Goal: Task Accomplishment & Management: Use online tool/utility

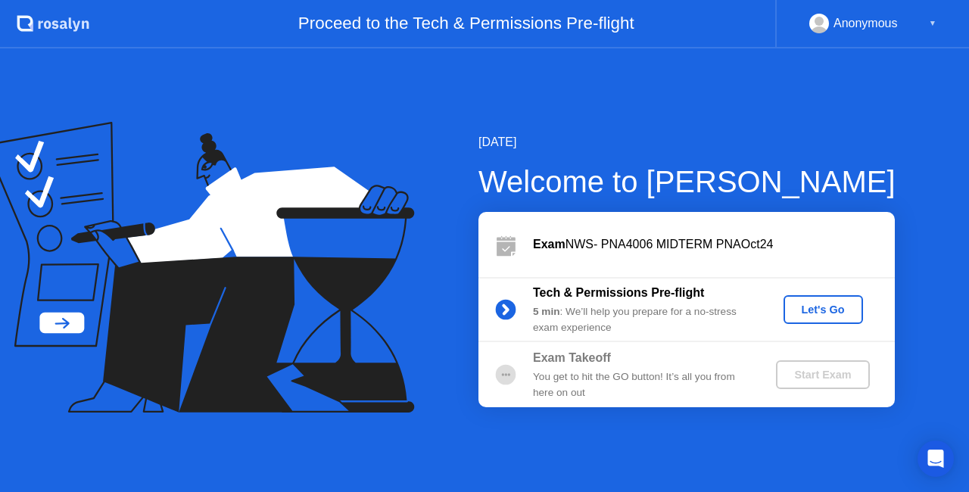
click at [826, 298] on button "Let's Go" at bounding box center [822, 309] width 79 height 29
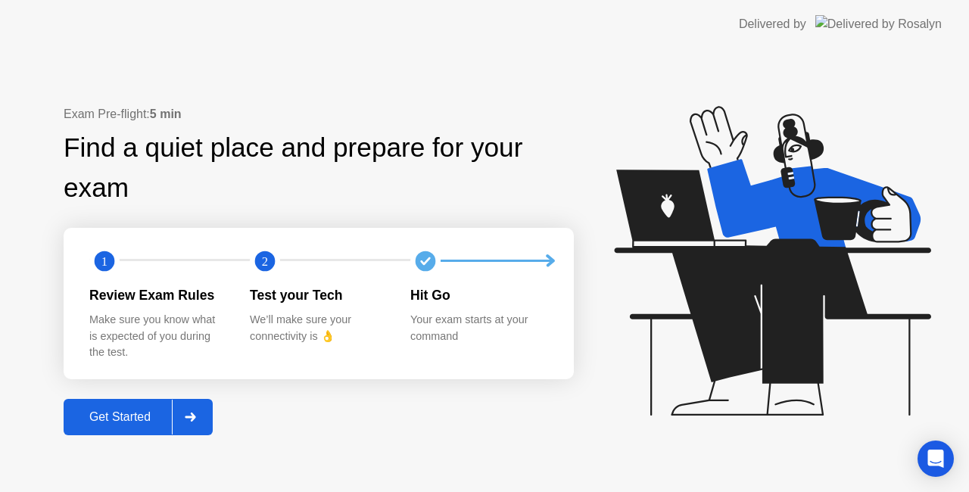
click at [138, 411] on div "Get Started" at bounding box center [120, 417] width 104 height 14
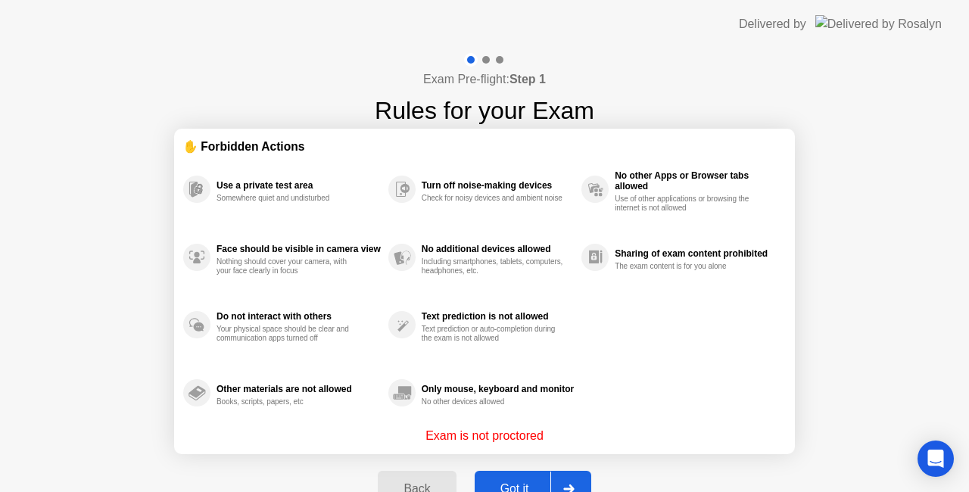
click at [533, 486] on div "Got it" at bounding box center [514, 489] width 71 height 14
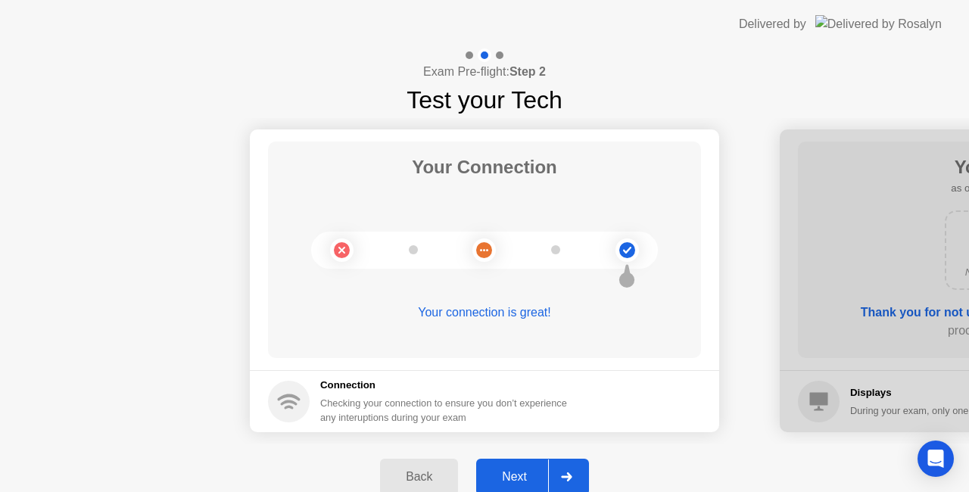
click at [519, 477] on div "Next" at bounding box center [513, 477] width 67 height 14
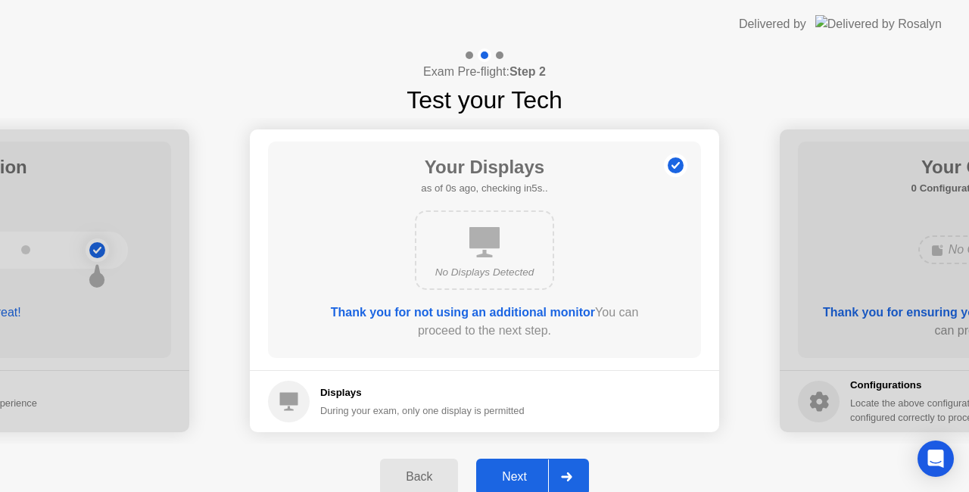
click at [519, 477] on div "Next" at bounding box center [513, 477] width 67 height 14
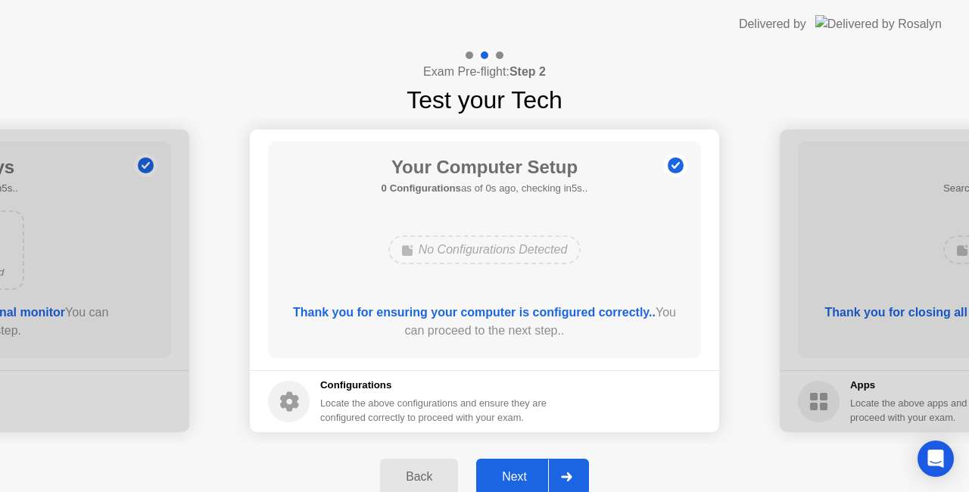
click at [519, 477] on div "Next" at bounding box center [513, 477] width 67 height 14
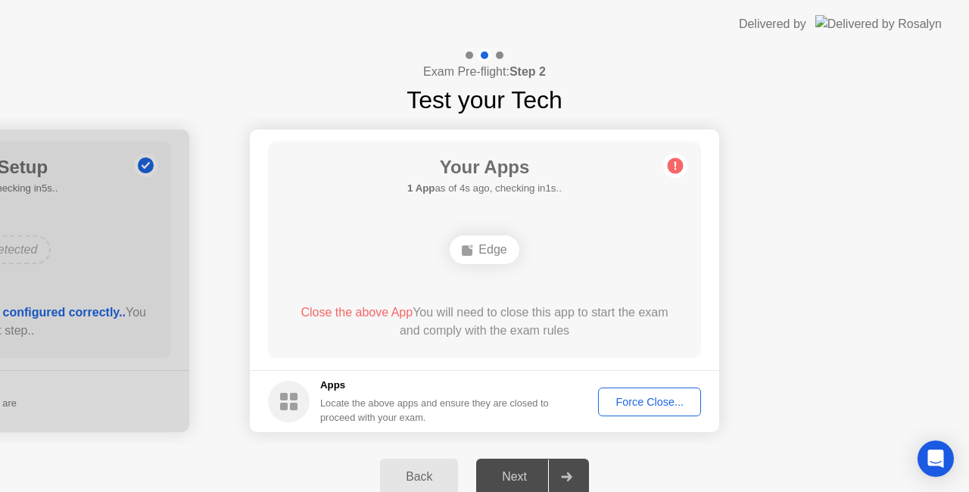
click at [623, 407] on div "Force Close..." at bounding box center [649, 402] width 92 height 12
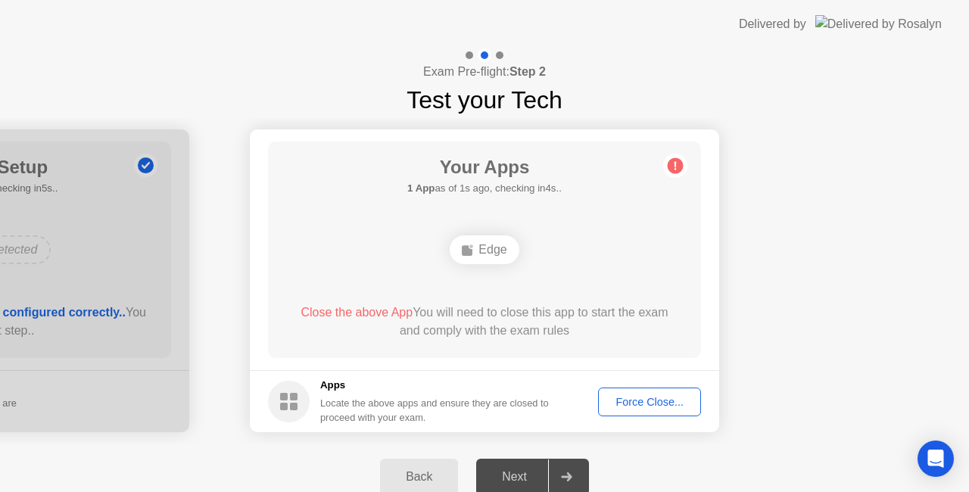
click at [636, 398] on div "Force Close..." at bounding box center [649, 402] width 92 height 12
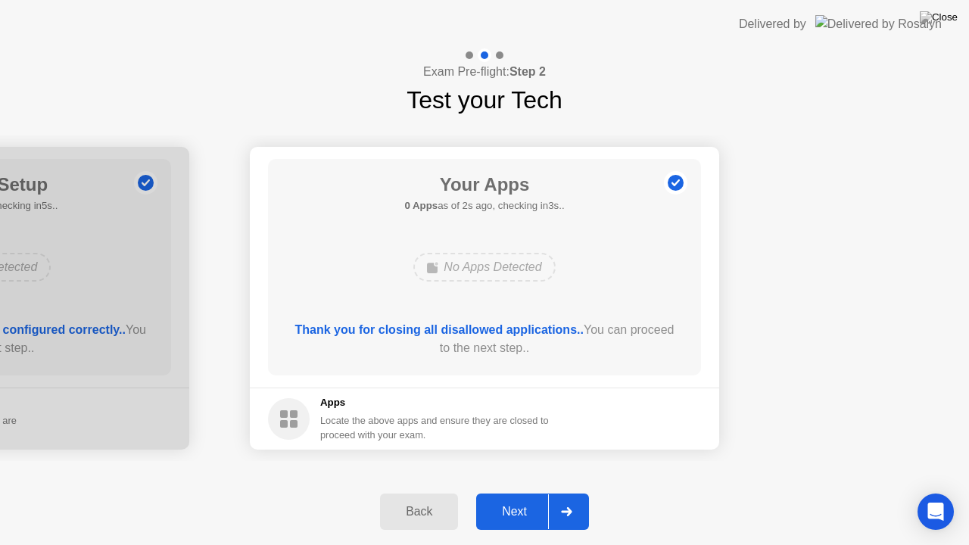
click at [508, 491] on div "Next" at bounding box center [513, 512] width 67 height 14
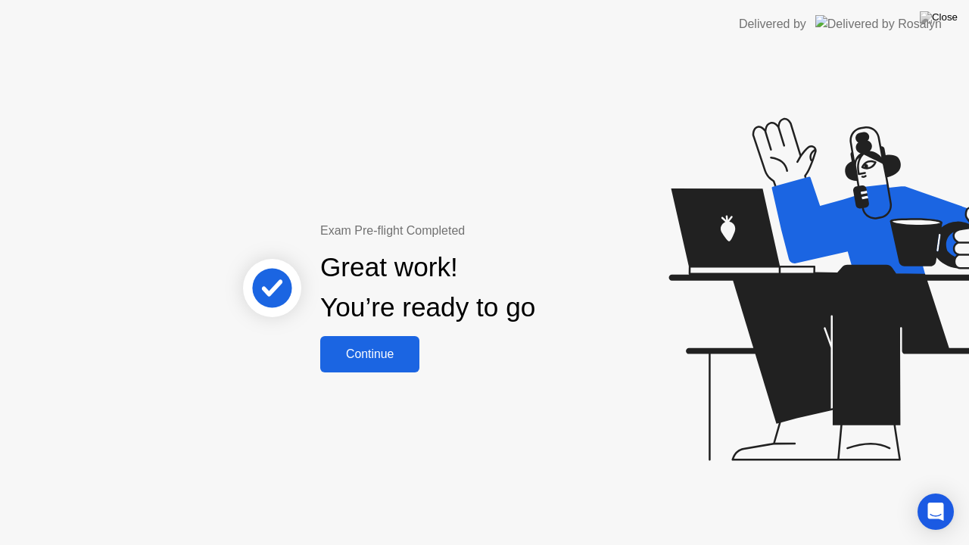
click at [377, 328] on div "Great work! You’re ready to go" at bounding box center [428, 288] width 409 height 96
click at [359, 347] on div "Continue" at bounding box center [370, 354] width 90 height 14
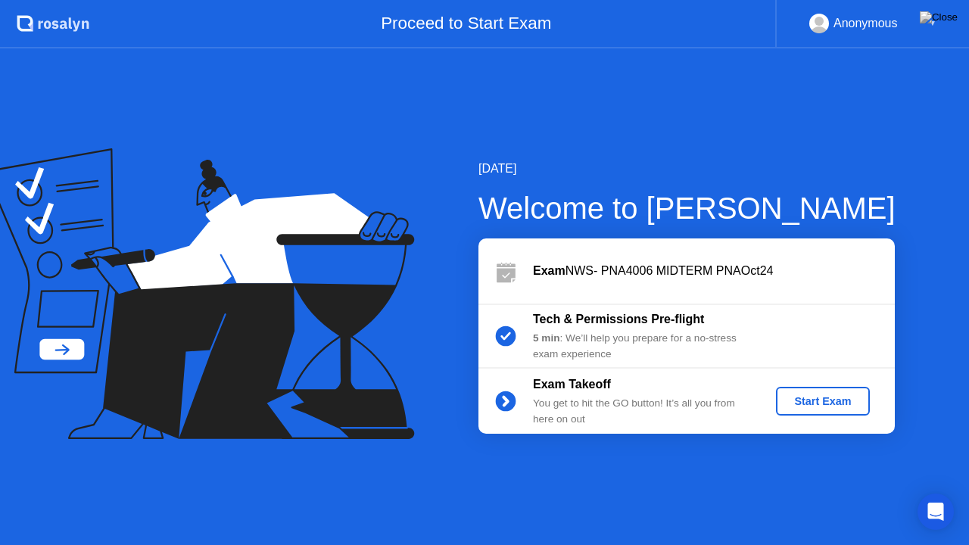
click at [834, 396] on div "Start Exam" at bounding box center [822, 401] width 81 height 12
